Goal: Task Accomplishment & Management: Manage account settings

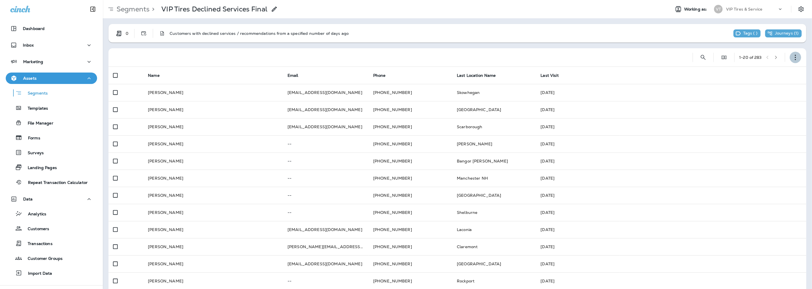
click at [796, 57] on button "button" at bounding box center [795, 57] width 11 height 11
click at [756, 84] on p "Copy Segment" at bounding box center [754, 86] width 32 height 5
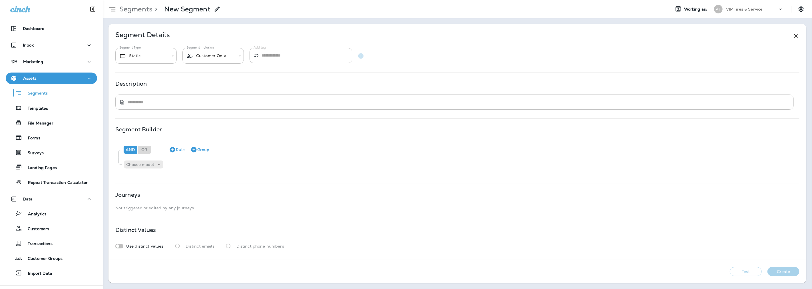
type input "*******"
type input "**********"
type textarea "**********"
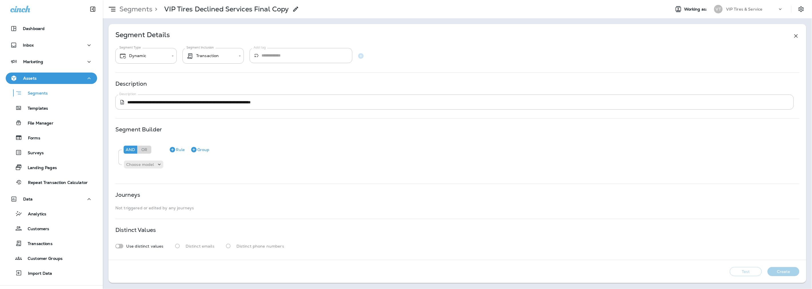
click at [282, 11] on p "VIP Tires Declined Services Final Copy" at bounding box center [226, 9] width 125 height 9
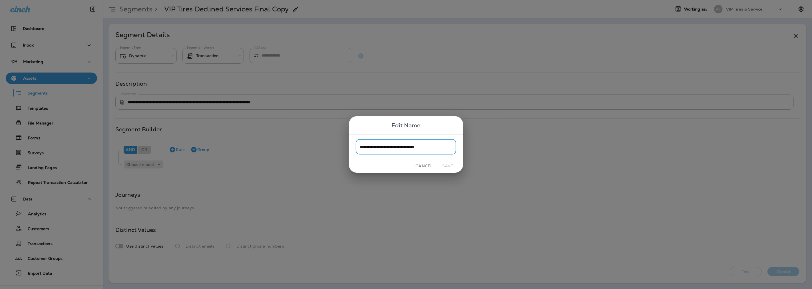
click at [435, 142] on input "**********" at bounding box center [406, 146] width 101 height 15
drag, startPoint x: 439, startPoint y: 147, endPoint x: 413, endPoint y: 145, distance: 26.1
click at [413, 145] on input "**********" at bounding box center [406, 146] width 101 height 15
type input "**********"
click at [445, 166] on button "Save" at bounding box center [447, 166] width 21 height 9
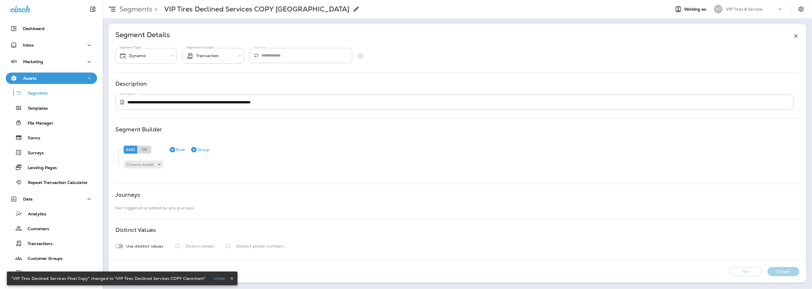
click at [148, 0] on body "**********" at bounding box center [406, 0] width 812 height 0
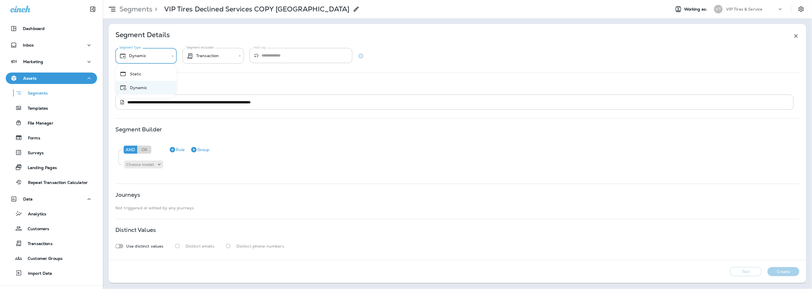
click at [223, 58] on div at bounding box center [406, 144] width 812 height 289
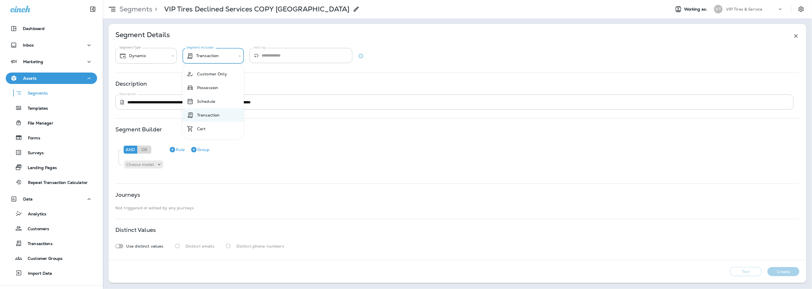
click at [222, 0] on body "**********" at bounding box center [406, 0] width 812 height 0
click at [222, 55] on div at bounding box center [406, 144] width 812 height 289
click at [580, 46] on div "**********" at bounding box center [457, 48] width 684 height 31
click at [210, 0] on body "**********" at bounding box center [406, 0] width 812 height 0
click at [210, 56] on div at bounding box center [406, 144] width 812 height 289
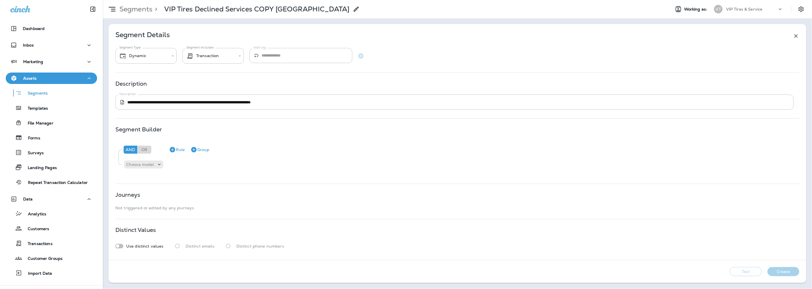
click at [234, 115] on div "**********" at bounding box center [458, 142] width 698 height 236
click at [746, 272] on button "Test" at bounding box center [746, 271] width 32 height 9
click at [704, 271] on button "View Sample" at bounding box center [706, 271] width 38 height 9
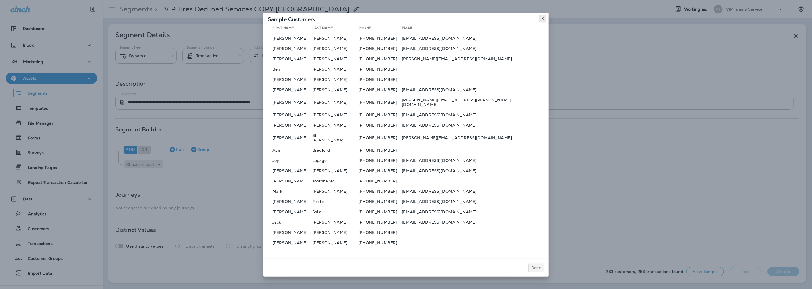
click at [543, 20] on use at bounding box center [543, 18] width 2 height 2
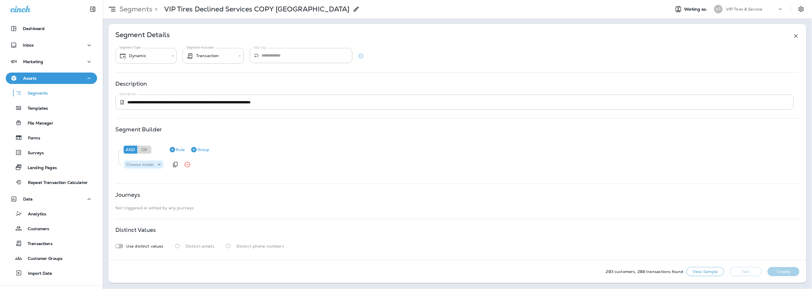
click at [154, 164] on div "Choose model" at bounding box center [140, 164] width 33 height 5
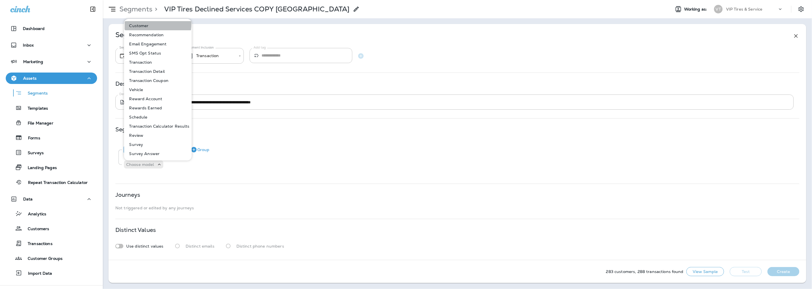
click at [141, 23] on p "Customer" at bounding box center [138, 25] width 22 height 5
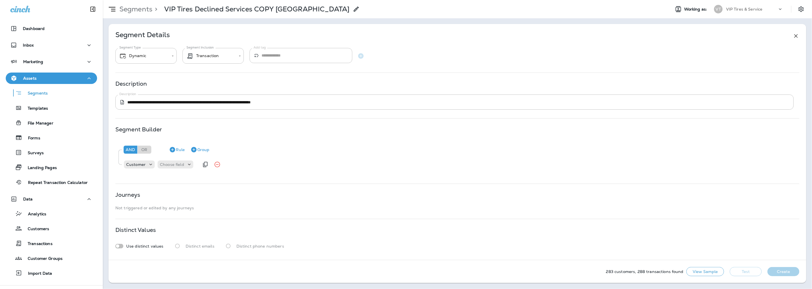
click at [178, 160] on div "Customer Choose field" at bounding box center [161, 164] width 76 height 11
click at [178, 164] on p "Choose field" at bounding box center [172, 164] width 24 height 5
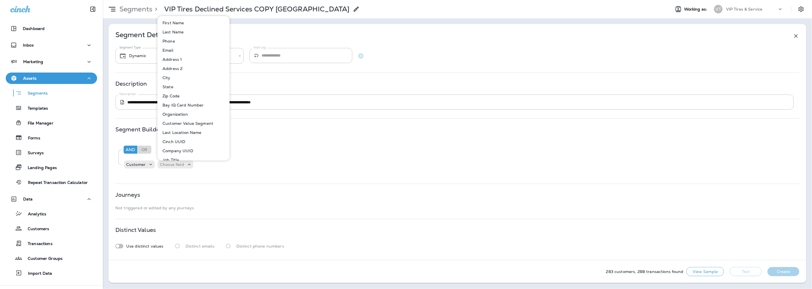
click at [195, 133] on p "Last Location Name" at bounding box center [180, 132] width 41 height 5
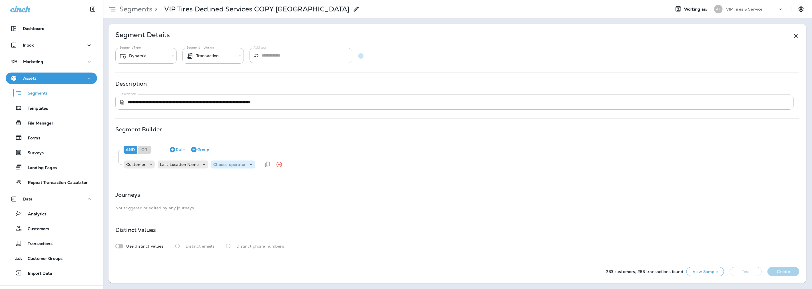
click at [223, 164] on p "Choose operator" at bounding box center [229, 164] width 33 height 5
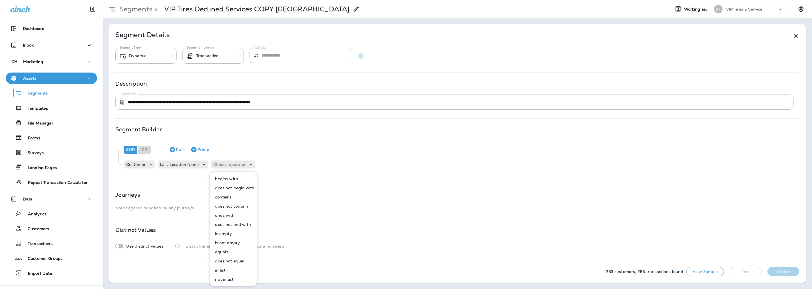
click at [224, 251] on p "equals" at bounding box center [220, 252] width 15 height 5
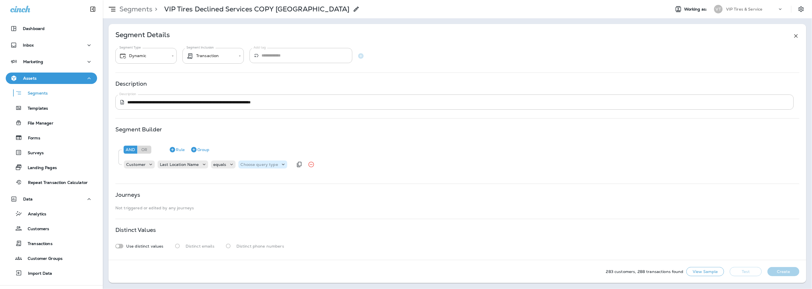
click at [280, 162] on icon at bounding box center [283, 165] width 6 height 6
click at [246, 180] on p "Text" at bounding box center [245, 178] width 11 height 5
click at [293, 163] on input "text" at bounding box center [297, 164] width 57 height 7
type input "*********"
click at [323, 179] on div "**********" at bounding box center [458, 142] width 698 height 236
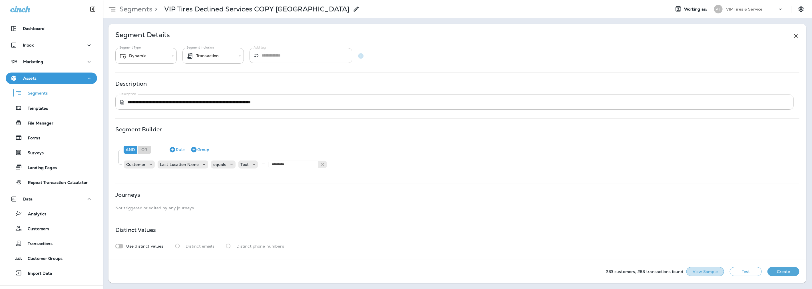
click at [710, 272] on button "View Sample" at bounding box center [706, 271] width 38 height 9
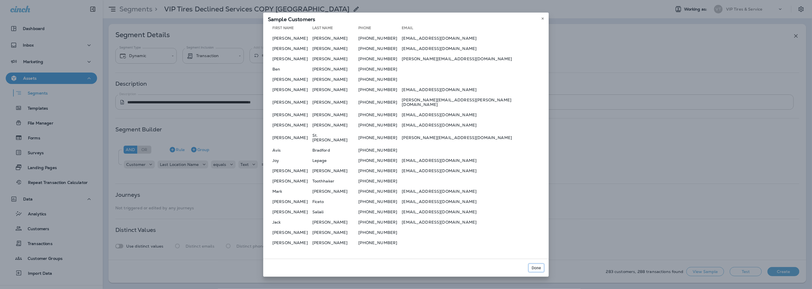
click at [536, 266] on span "Done" at bounding box center [536, 268] width 9 height 4
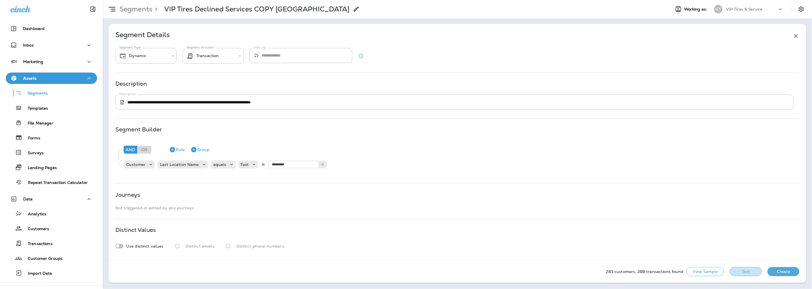
click at [746, 274] on button "Test" at bounding box center [746, 271] width 32 height 9
click at [659, 273] on button "View Sample" at bounding box center [665, 271] width 38 height 9
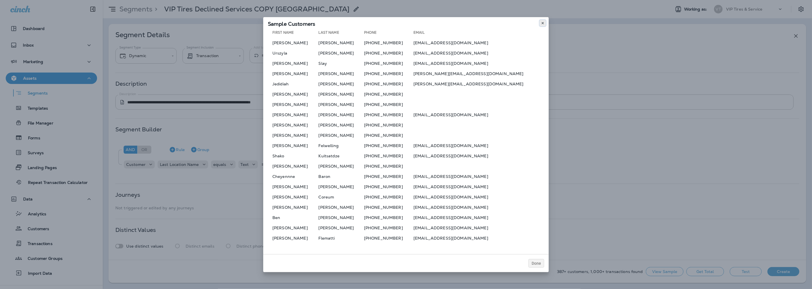
click at [543, 24] on use at bounding box center [543, 23] width 2 height 2
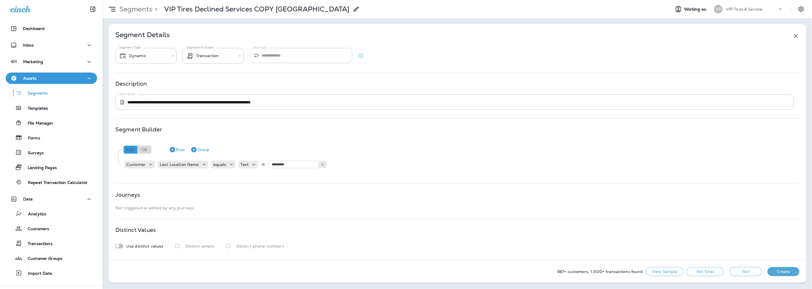
click at [130, 150] on div "And" at bounding box center [131, 150] width 14 height 8
click at [174, 150] on icon "button" at bounding box center [172, 149] width 5 height 5
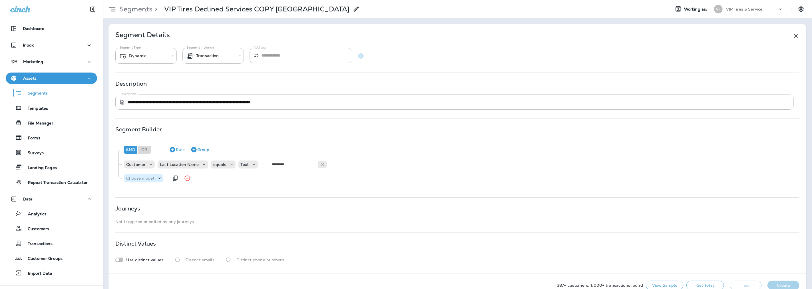
click at [147, 178] on p "Choose model" at bounding box center [140, 178] width 28 height 5
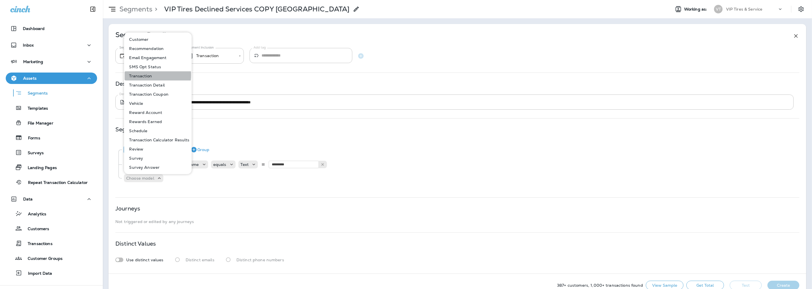
click at [141, 75] on p "Transaction" at bounding box center [139, 76] width 25 height 5
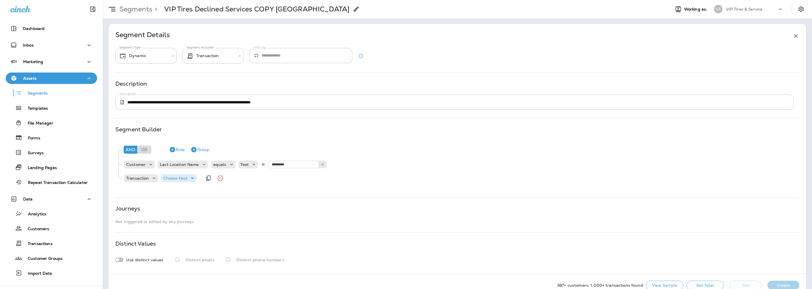
click at [180, 178] on p "Choose field" at bounding box center [175, 178] width 24 height 5
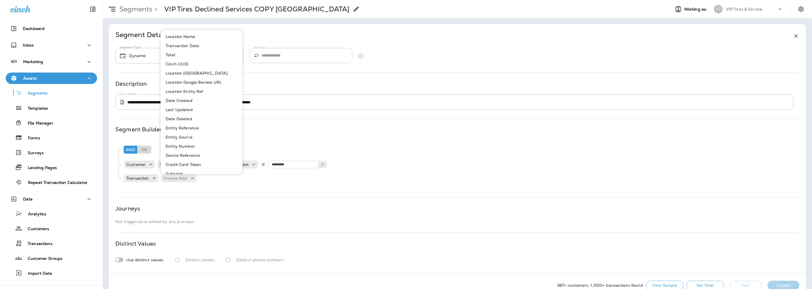
click at [175, 46] on p "Transaction Date" at bounding box center [181, 45] width 36 height 5
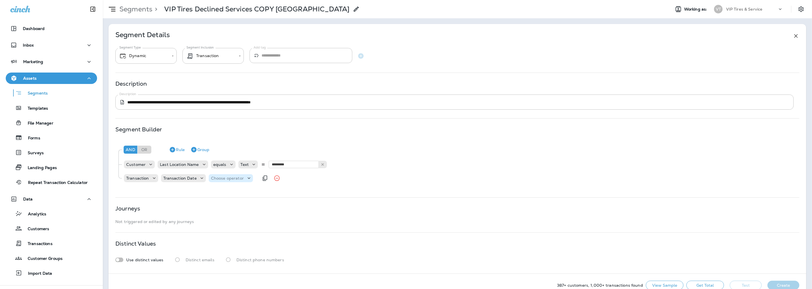
click at [231, 178] on p "Choose operator" at bounding box center [227, 178] width 33 height 5
click at [225, 266] on p "is between" at bounding box center [222, 265] width 24 height 5
click at [266, 178] on p "Choose query type" at bounding box center [265, 178] width 37 height 5
click at [257, 191] on p "Relative Times" at bounding box center [261, 192] width 31 height 5
click at [321, 178] on input "number" at bounding box center [312, 177] width 34 height 7
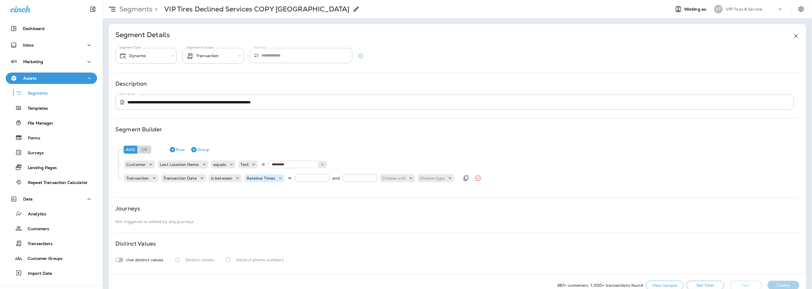
click at [257, 179] on p "Relative Times" at bounding box center [261, 178] width 29 height 5
click at [256, 202] on p "Dates" at bounding box center [253, 201] width 14 height 5
click at [299, 178] on p "Choose Date" at bounding box center [293, 178] width 25 height 5
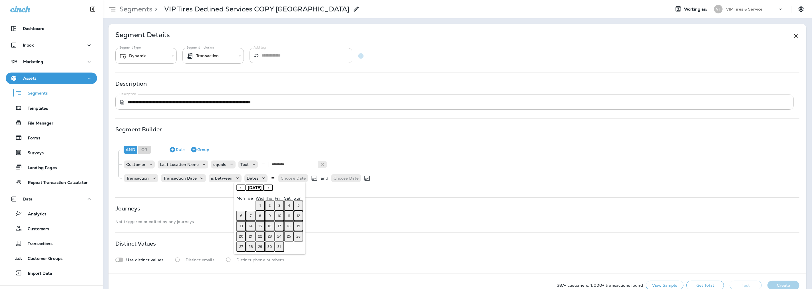
click at [238, 187] on button "‹" at bounding box center [240, 187] width 9 height 6
click at [241, 204] on abbr "1" at bounding box center [240, 205] width 1 height 5
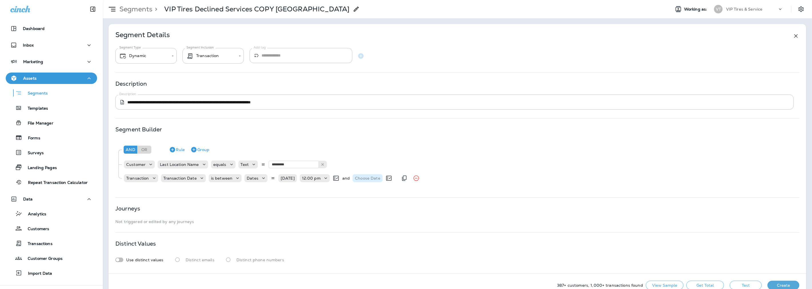
click at [365, 178] on p "Choose Date" at bounding box center [367, 178] width 25 height 5
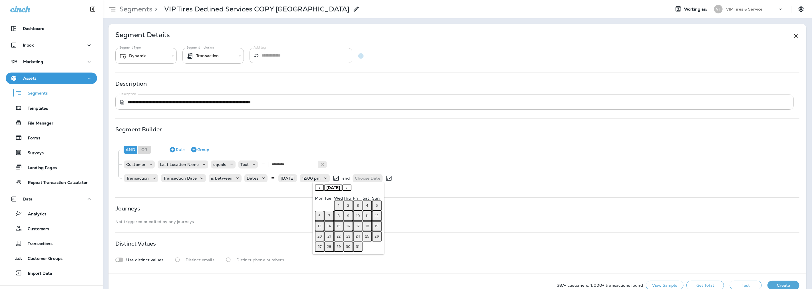
click at [319, 224] on abbr "13" at bounding box center [319, 226] width 3 height 5
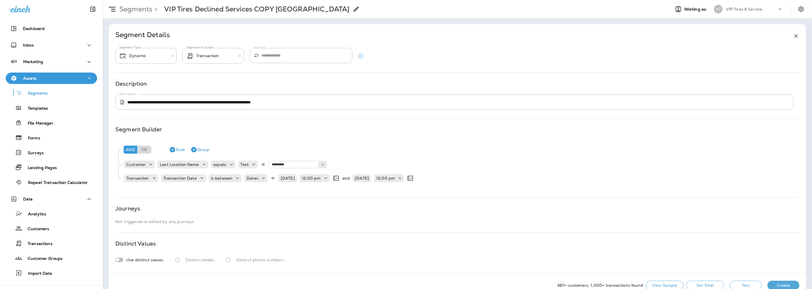
click at [730, 285] on button "Test" at bounding box center [746, 285] width 32 height 9
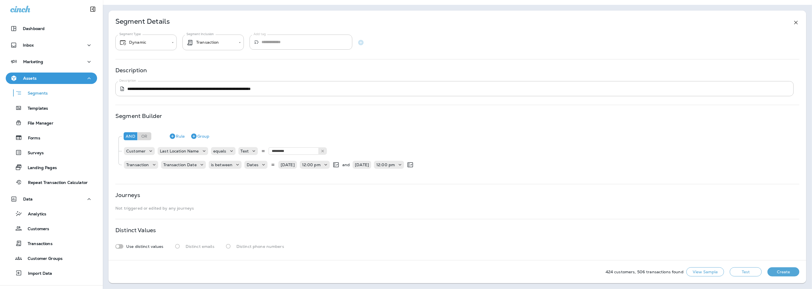
click at [699, 270] on button "View Sample" at bounding box center [706, 271] width 38 height 9
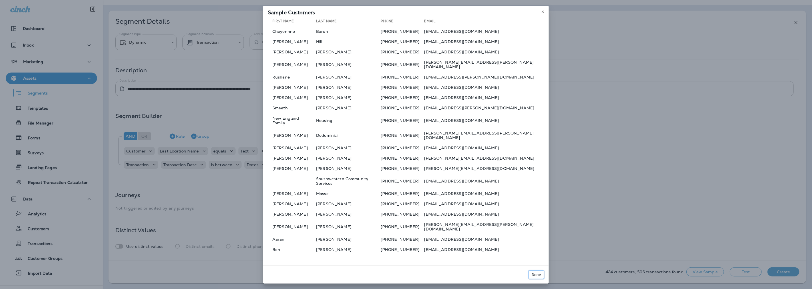
click at [538, 273] on span "Done" at bounding box center [536, 275] width 9 height 4
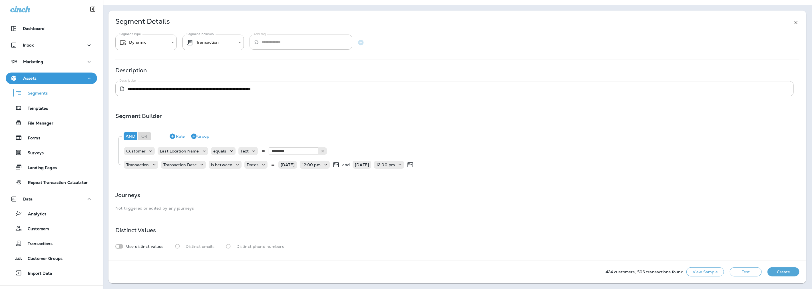
click at [730, 270] on button "Test" at bounding box center [746, 271] width 32 height 9
click at [774, 269] on button "Create" at bounding box center [784, 271] width 32 height 9
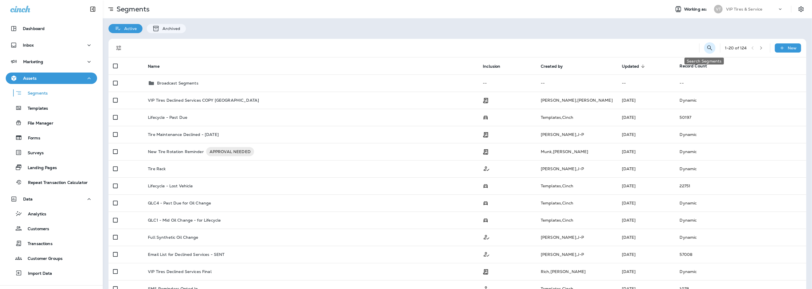
click at [707, 50] on icon "Search Segments" at bounding box center [710, 48] width 7 height 7
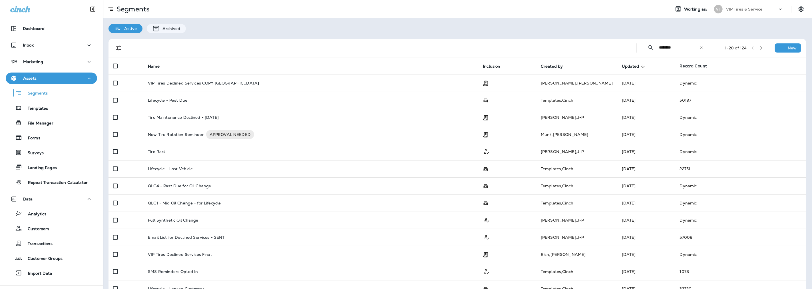
type input "********"
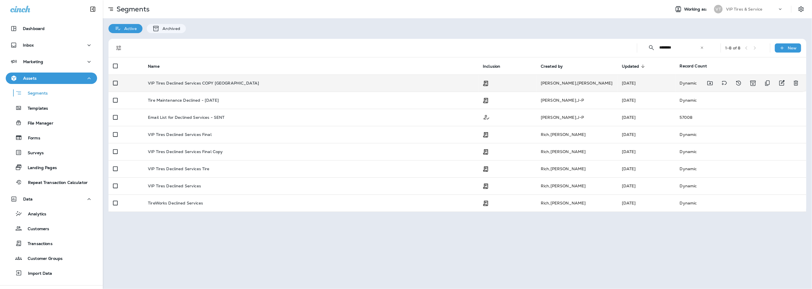
click at [186, 82] on p "VIP Tires Declined Services COPY [GEOGRAPHIC_DATA]" at bounding box center [203, 83] width 111 height 5
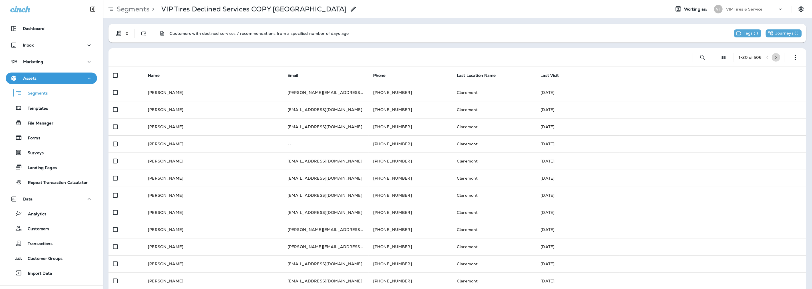
click at [774, 57] on icon "button" at bounding box center [776, 57] width 4 height 4
drag, startPoint x: 773, startPoint y: 57, endPoint x: 562, endPoint y: 72, distance: 211.5
click at [568, 69] on div "21 - 40 of 506 Name Email Phone Last Location Name Last Visit [PERSON_NAME] [EM…" at bounding box center [458, 237] width 698 height 379
click at [774, 58] on icon "button" at bounding box center [776, 57] width 4 height 4
click at [774, 57] on icon "button" at bounding box center [776, 57] width 4 height 4
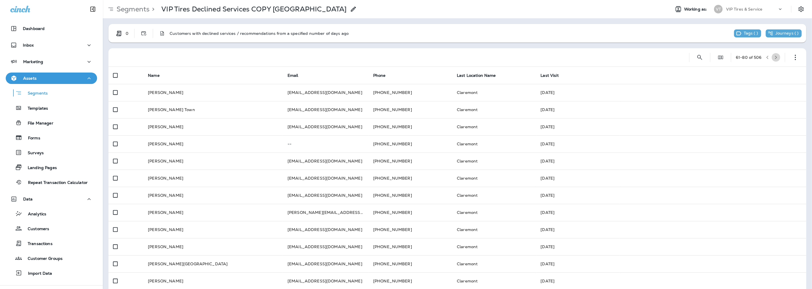
click at [774, 58] on icon "button" at bounding box center [776, 57] width 4 height 4
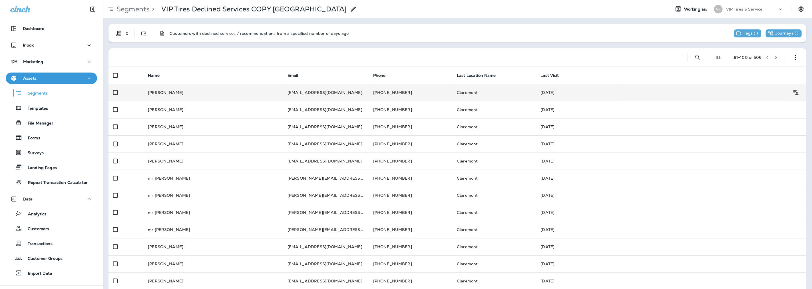
click at [287, 89] on td "[EMAIL_ADDRESS][DOMAIN_NAME]" at bounding box center [326, 92] width 86 height 17
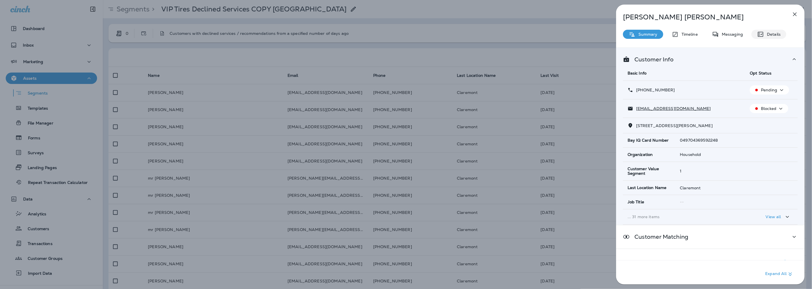
click at [760, 32] on icon at bounding box center [760, 34] width 5 height 5
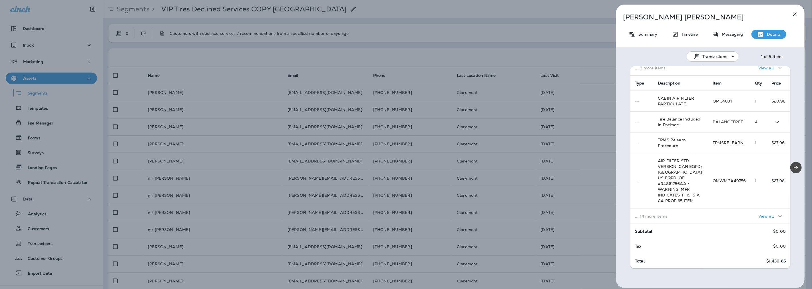
scroll to position [116, 0]
click at [677, 214] on p "... 14 more items" at bounding box center [669, 216] width 69 height 5
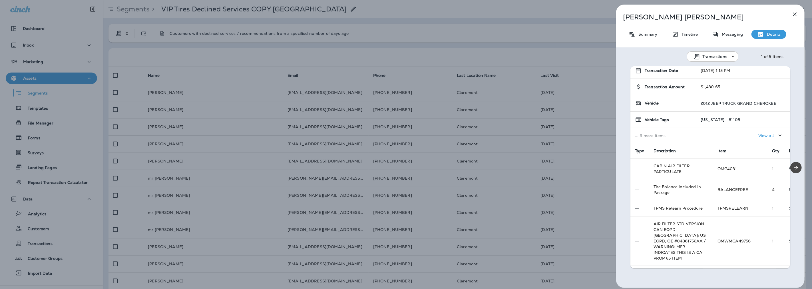
scroll to position [0, 0]
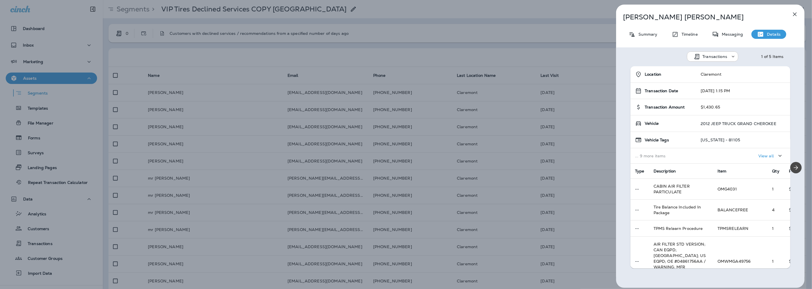
click at [795, 13] on icon "button" at bounding box center [795, 14] width 7 height 7
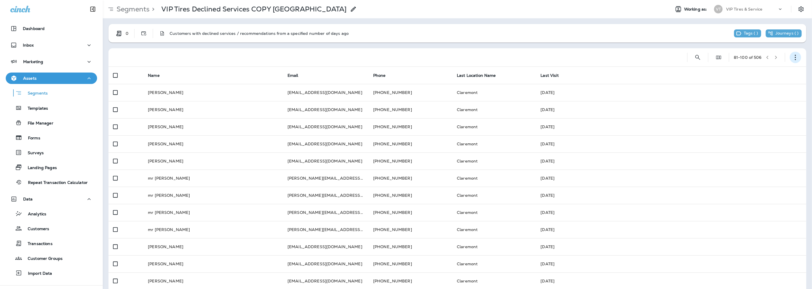
click at [793, 57] on icon "button" at bounding box center [796, 58] width 6 height 6
click at [754, 101] on p "Export Customers" at bounding box center [757, 99] width 38 height 5
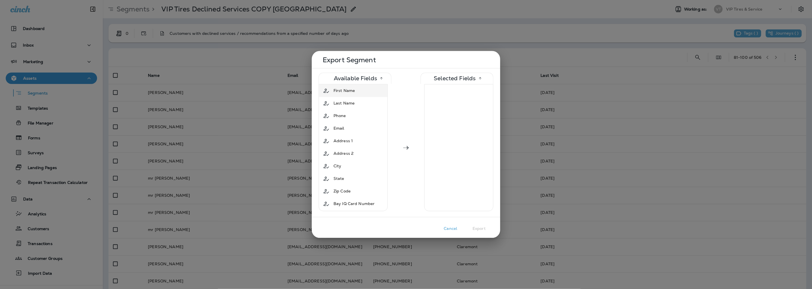
click at [342, 90] on span "First Name" at bounding box center [344, 91] width 21 height 6
click at [343, 92] on span "Last Name" at bounding box center [344, 91] width 21 height 6
click at [343, 92] on span "Phone" at bounding box center [340, 91] width 13 height 6
click at [342, 93] on span "Email" at bounding box center [339, 91] width 11 height 6
click at [371, 194] on span "Last Location Name" at bounding box center [353, 197] width 39 height 6
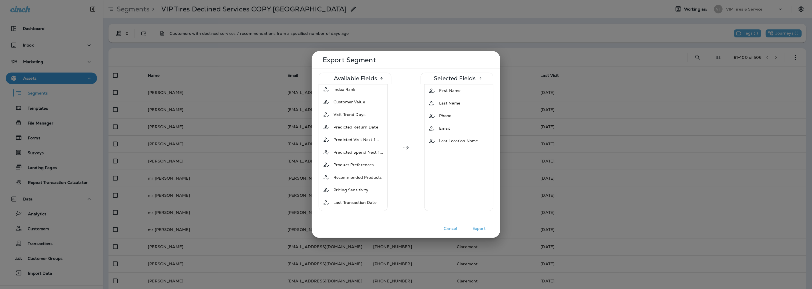
scroll to position [635, 0]
click at [356, 194] on span "Last Transaction Date" at bounding box center [355, 197] width 43 height 6
click at [479, 229] on button "Export" at bounding box center [479, 228] width 29 height 9
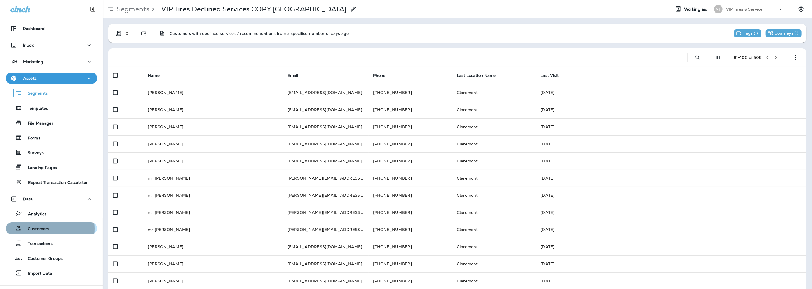
click at [26, 229] on p "Customers" at bounding box center [35, 228] width 27 height 5
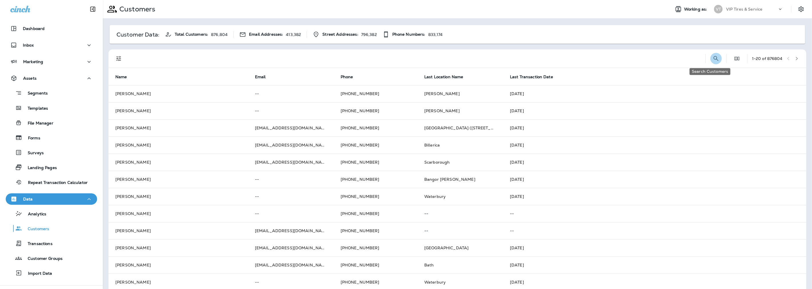
click at [713, 56] on icon "Search Customers" at bounding box center [716, 58] width 7 height 7
type input "**********"
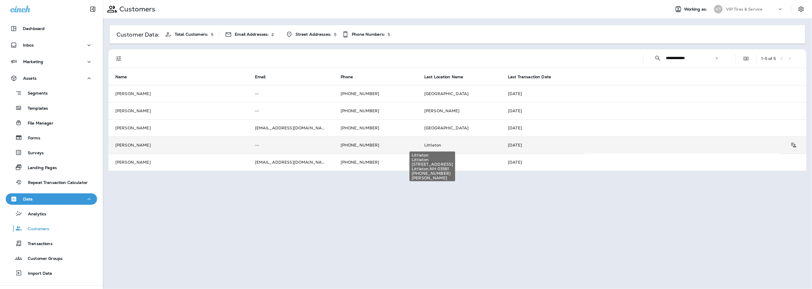
click at [425, 146] on span "Littleton" at bounding box center [432, 144] width 17 height 5
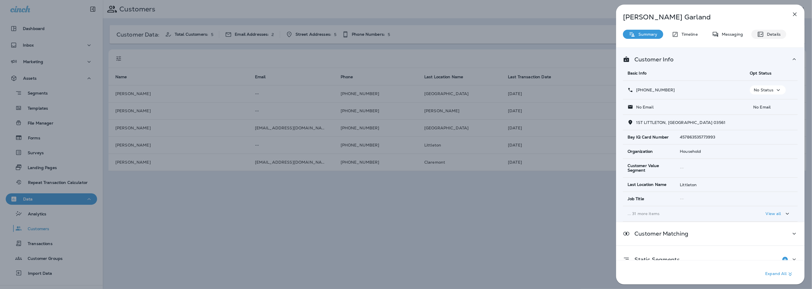
click at [776, 34] on p "Details" at bounding box center [772, 34] width 17 height 5
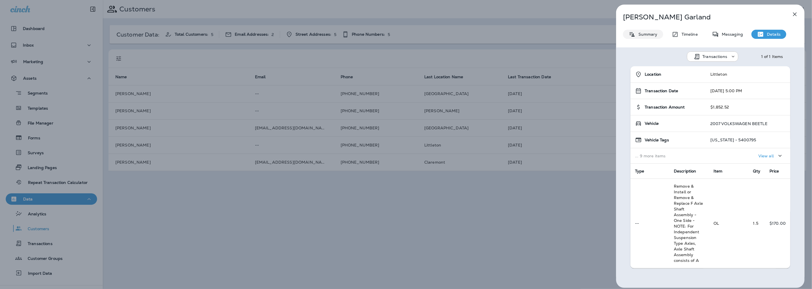
click at [638, 35] on p "Summary" at bounding box center [647, 34] width 22 height 5
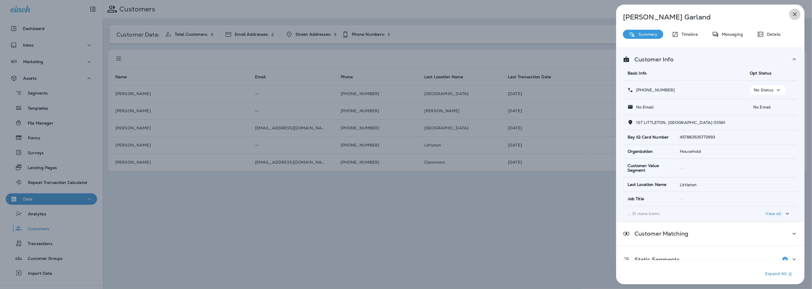
click at [798, 13] on icon "button" at bounding box center [795, 14] width 7 height 7
